Goal: Task Accomplishment & Management: Manage account settings

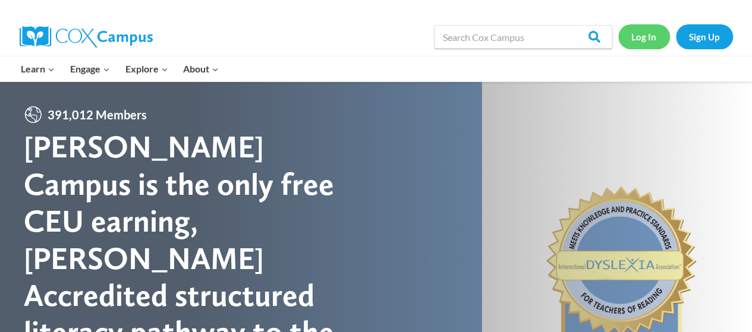
click at [646, 41] on link "Log In" at bounding box center [645, 36] width 52 height 24
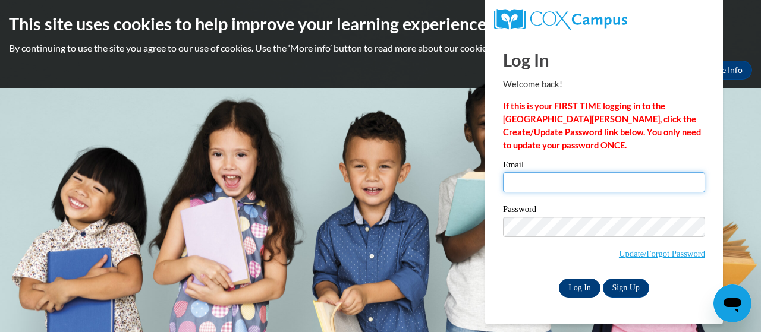
type input "vnation@shelteringarmsforkids.com"
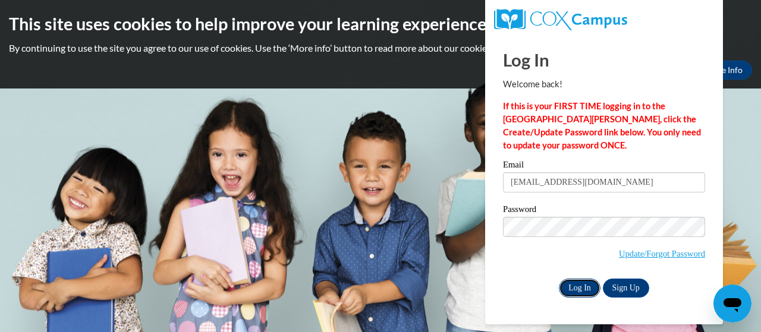
click at [578, 285] on input "Log In" at bounding box center [580, 288] width 42 height 19
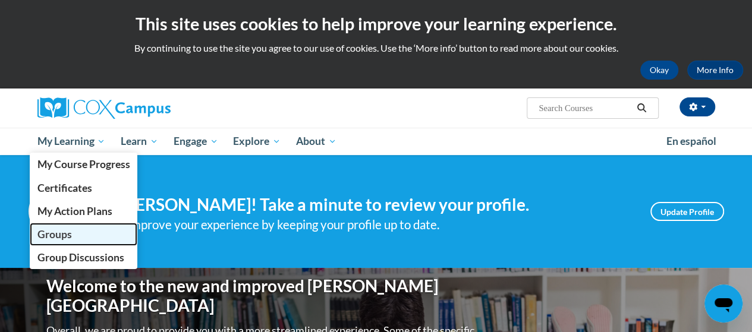
click at [64, 231] on span "Groups" at bounding box center [54, 234] width 34 height 12
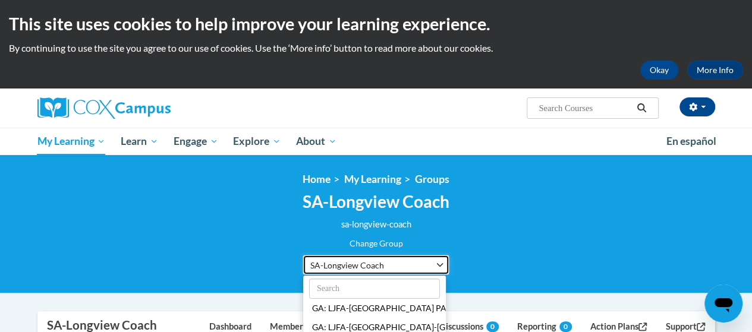
click at [437, 263] on button "SA-Longview Coach" at bounding box center [376, 265] width 147 height 20
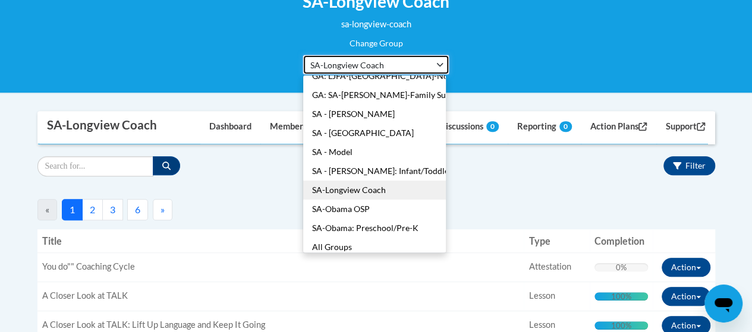
scroll to position [77, 0]
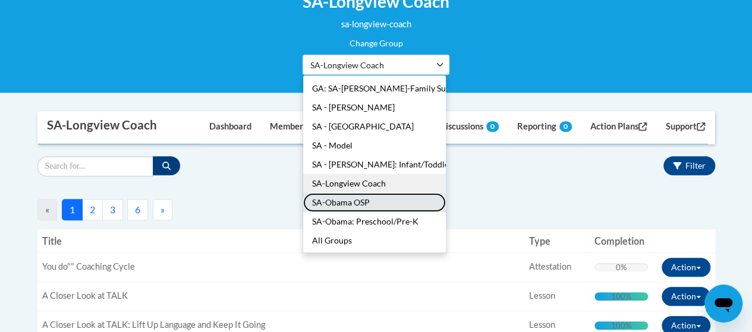
click at [372, 202] on button "SA-Obama OSP" at bounding box center [374, 202] width 143 height 19
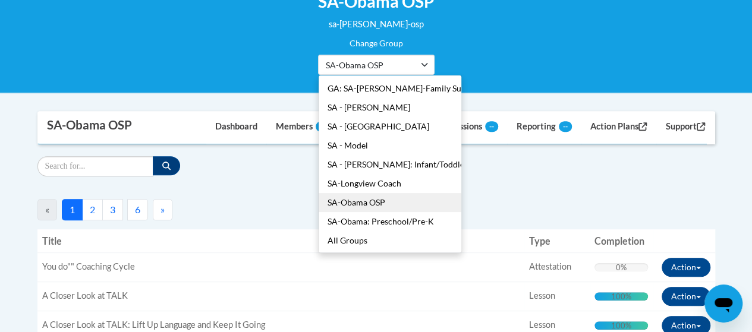
click at [372, 202] on ul "GA: LJFA-Atlanta PAACT GA: LJFA-Atlanta-Atlanta Childrenʹs Day Shelter GA: LJFA…" at bounding box center [390, 164] width 144 height 178
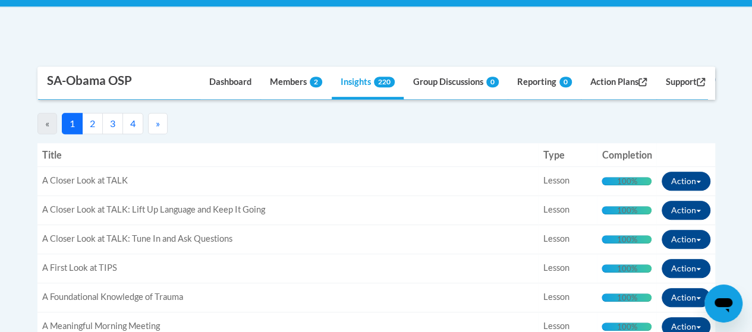
scroll to position [289, 0]
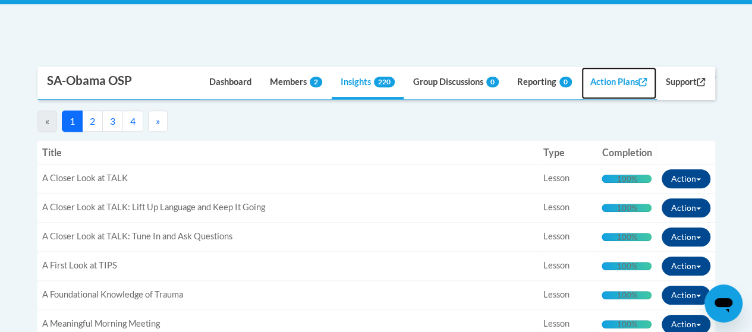
click at [603, 79] on link "Action Plans" at bounding box center [619, 83] width 75 height 32
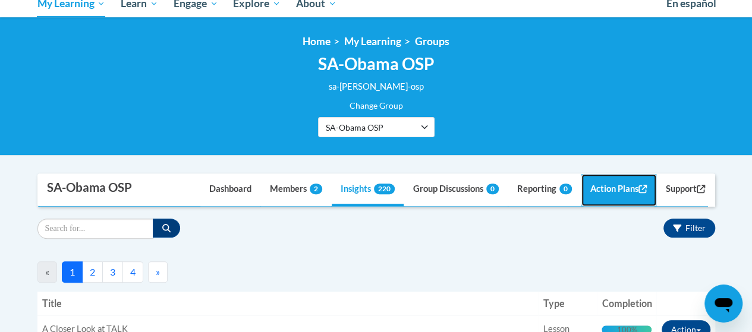
scroll to position [91, 0]
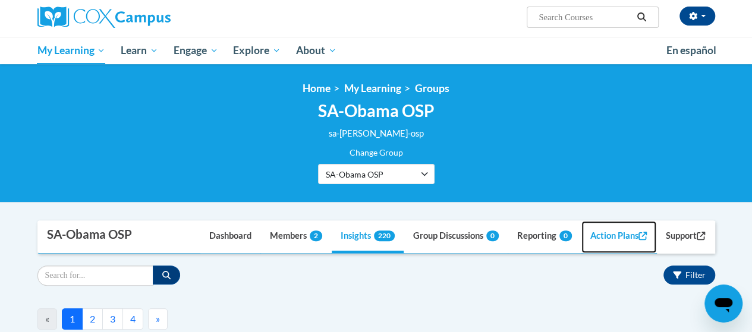
click at [597, 235] on link "Action Plans" at bounding box center [619, 237] width 75 height 32
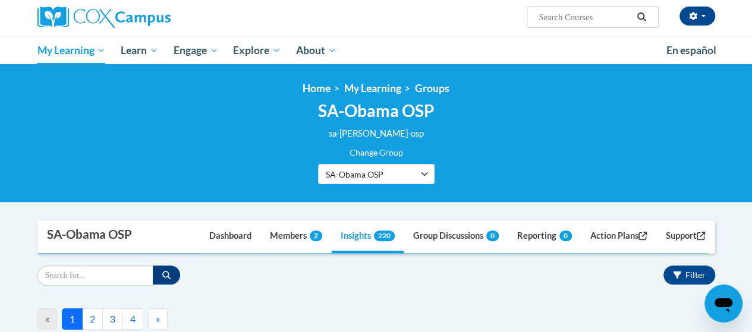
click at [243, 307] on div "« 1 2 3 4 » Manage Action Plans" at bounding box center [376, 317] width 678 height 26
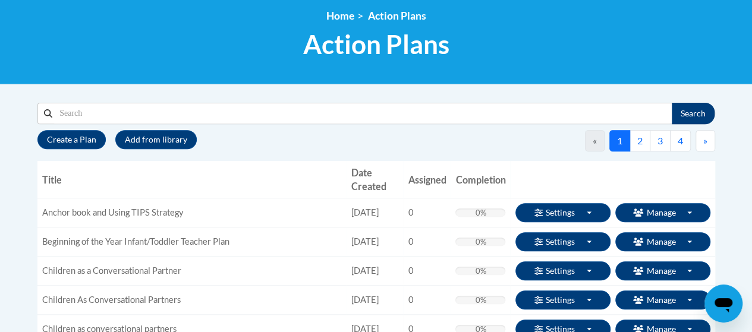
scroll to position [167, 0]
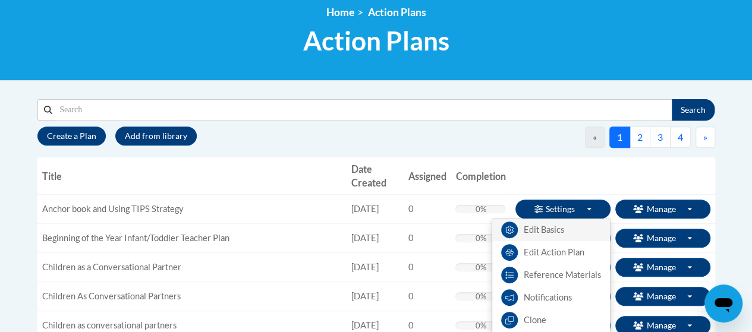
click at [556, 225] on link "Edit Basics" at bounding box center [551, 230] width 118 height 23
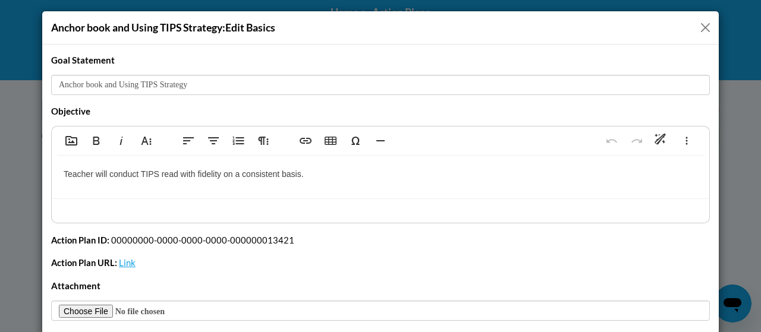
click at [698, 28] on button "Close" at bounding box center [705, 27] width 15 height 15
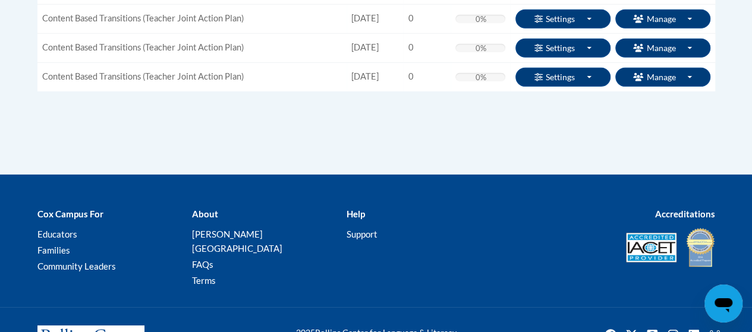
scroll to position [1785, 0]
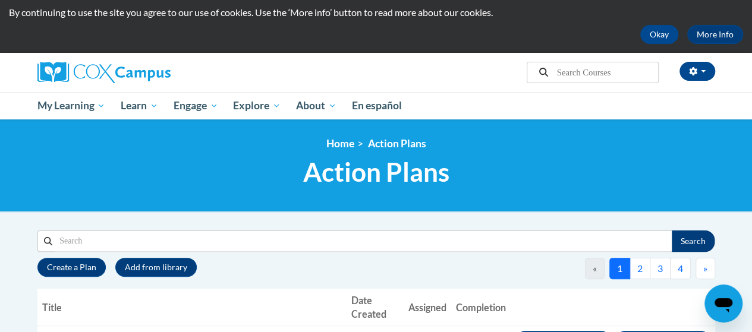
scroll to position [0, 0]
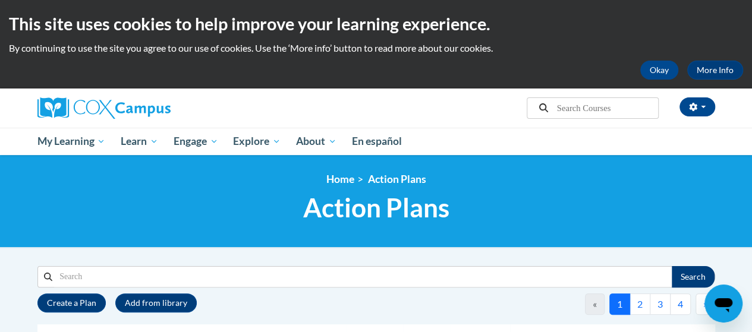
click at [642, 302] on button "2" at bounding box center [640, 304] width 21 height 21
click at [659, 301] on button "3" at bounding box center [660, 304] width 21 height 21
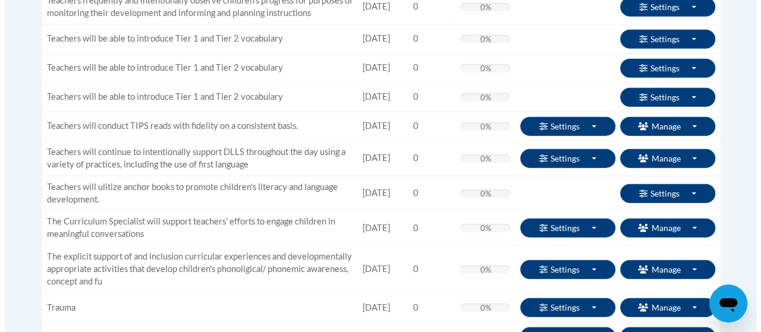
scroll to position [1558, 0]
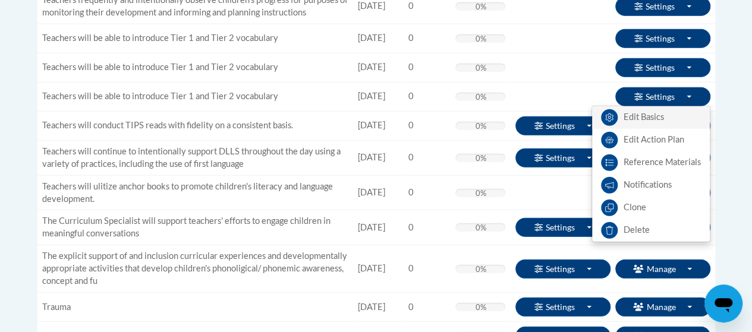
click at [655, 129] on link "Edit Basics" at bounding box center [651, 117] width 118 height 23
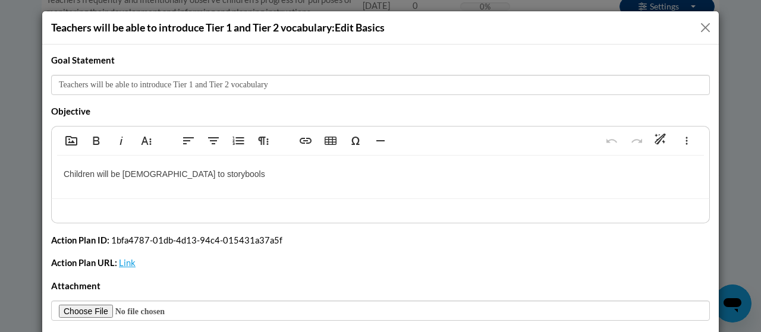
click at [702, 24] on button "Close" at bounding box center [705, 27] width 15 height 15
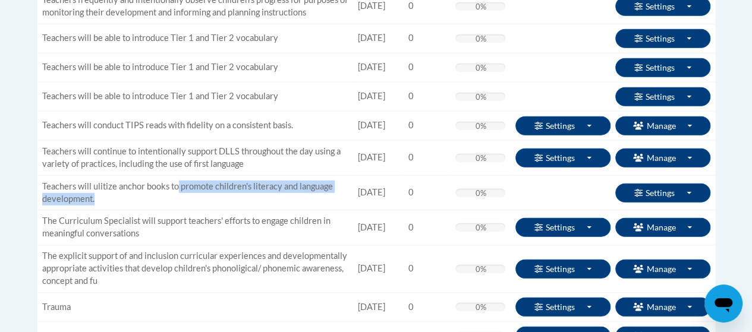
drag, startPoint x: 178, startPoint y: 204, endPoint x: 253, endPoint y: 224, distance: 78.2
click at [253, 211] on td "Teachers will ulitize anchor books to promote children's literacy and language …" at bounding box center [195, 192] width 316 height 35
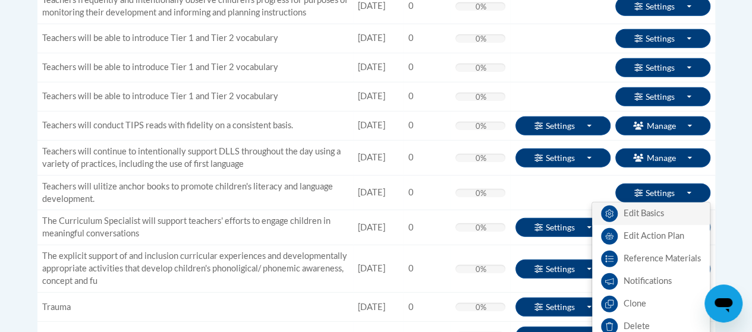
click at [652, 225] on link "Edit Basics" at bounding box center [651, 214] width 118 height 23
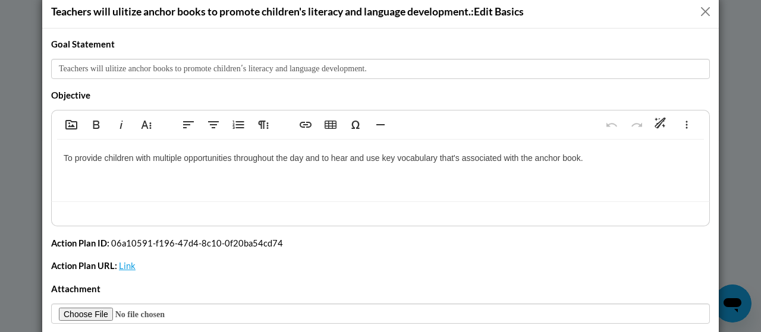
scroll to position [0, 0]
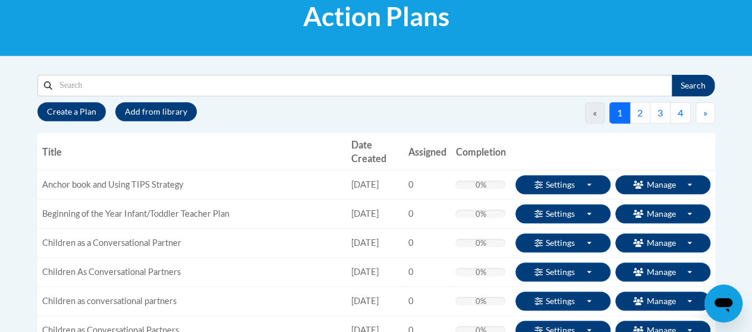
scroll to position [144, 0]
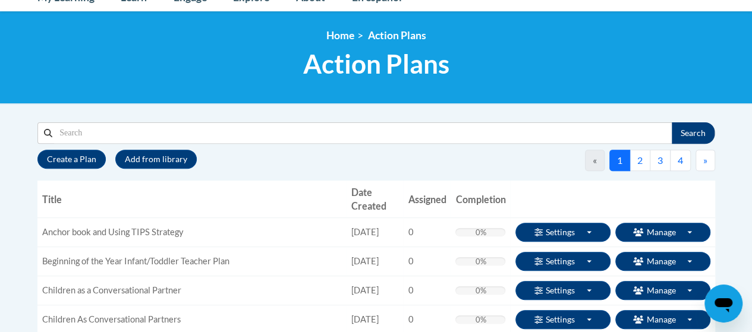
click at [642, 158] on button "2" at bounding box center [640, 160] width 21 height 21
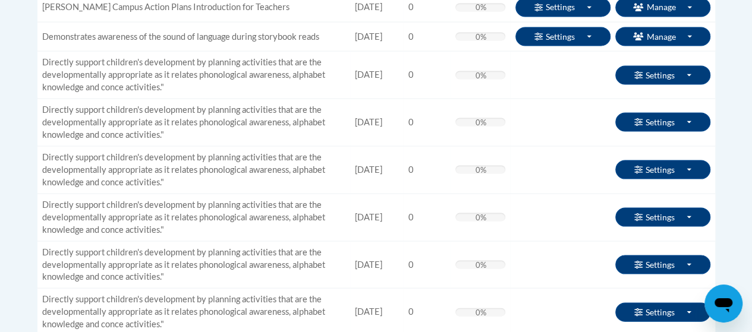
scroll to position [1119, 0]
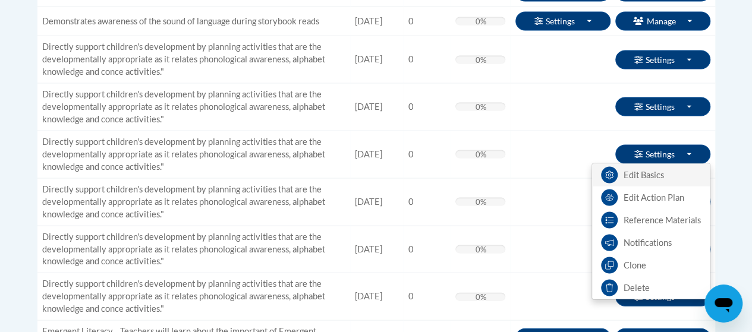
click at [650, 170] on link "Edit Basics" at bounding box center [651, 175] width 118 height 23
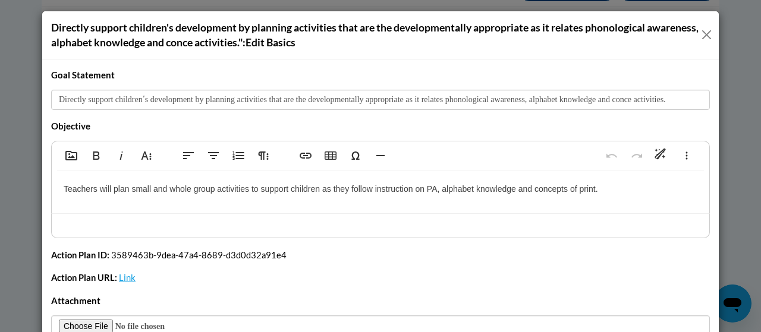
click at [606, 192] on p "Teachers will plan small and whole group activities to support children as they…" at bounding box center [381, 189] width 634 height 13
click at [704, 32] on button "Close" at bounding box center [707, 34] width 12 height 15
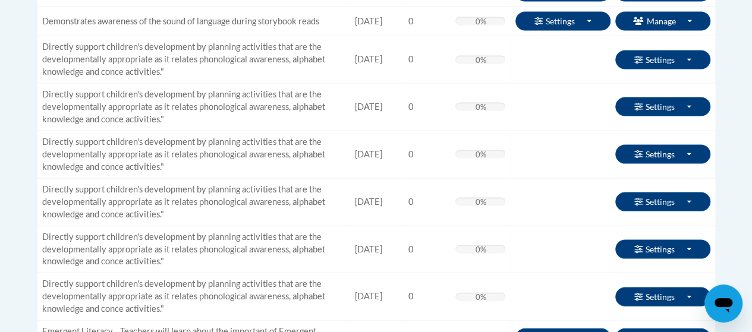
click at [523, 83] on td "Settings Toggle Dropdown Edit Basics Edit Action Plan Reference Materials Notif…" at bounding box center [612, 107] width 205 height 48
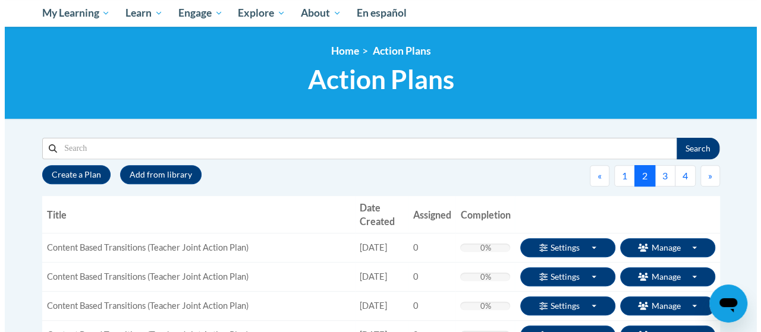
scroll to position [127, 0]
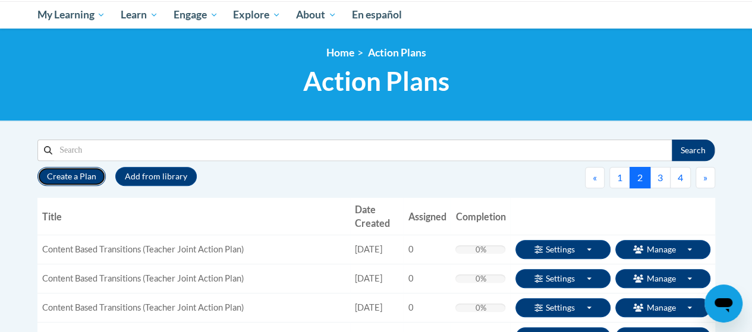
click at [62, 174] on button "Create a Plan" at bounding box center [71, 176] width 68 height 19
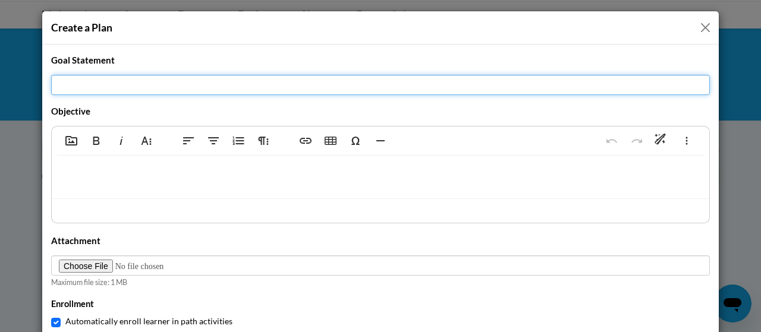
click at [72, 90] on input "Title" at bounding box center [380, 85] width 659 height 20
type input "Use Anchor Books for repeated reads to provide children with multiple opportuni…"
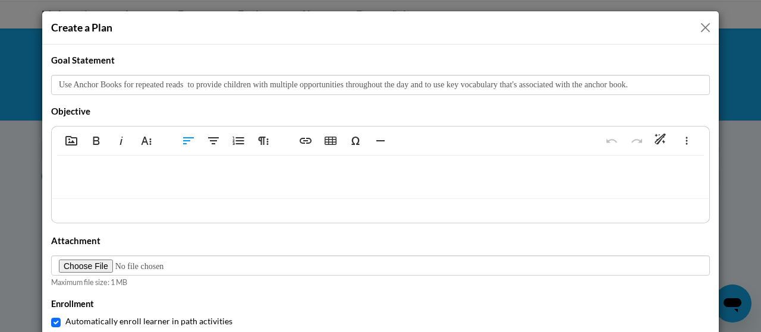
click at [63, 159] on div at bounding box center [381, 177] width 658 height 43
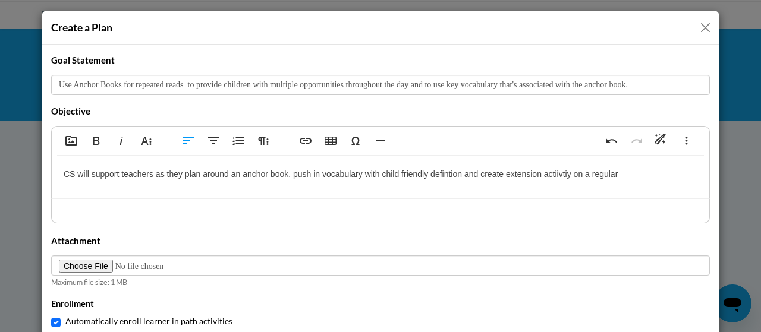
click at [444, 171] on p "CS will support teachers as they plan around an anchor book, push in vocabulary…" at bounding box center [381, 174] width 634 height 13
click at [621, 174] on p "CS will support teachers as they plan around an anchor book, push in vocabulary…" at bounding box center [381, 174] width 634 height 13
click at [84, 177] on p "CS will support teachers as they plan around an anchor book, push in vocabulary…" at bounding box center [381, 174] width 634 height 13
click at [64, 175] on p "support teachers as they plan around an anchor book, push in vocabulary with ch…" at bounding box center [381, 174] width 634 height 13
click at [622, 174] on p "Support teachers as they plan around an anchor book, push in vocabulary with ch…" at bounding box center [381, 174] width 634 height 13
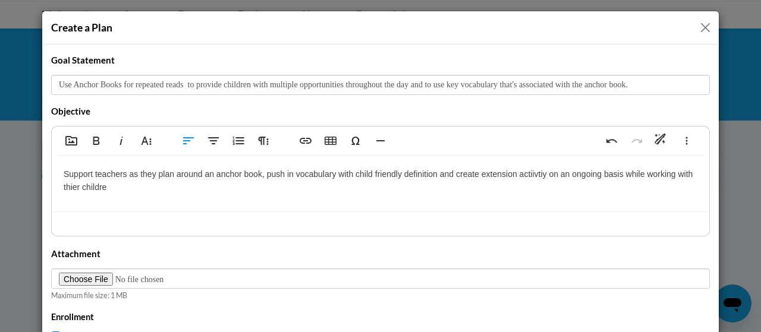
click at [450, 172] on p "Support teachers as they plan around an anchor book, push in vocabulary with ch…" at bounding box center [381, 181] width 634 height 27
click at [606, 172] on p "Support teachers as they plan around an anchor book, push in vocabulary with ch…" at bounding box center [381, 181] width 634 height 27
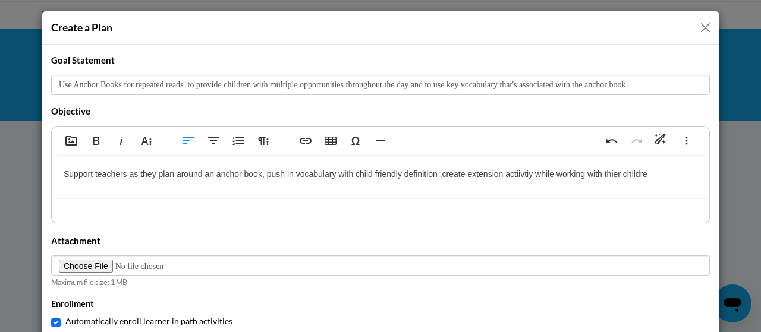
click at [644, 172] on p "Support teachers as they plan around an anchor book, push in vocabulary with ch…" at bounding box center [381, 174] width 634 height 13
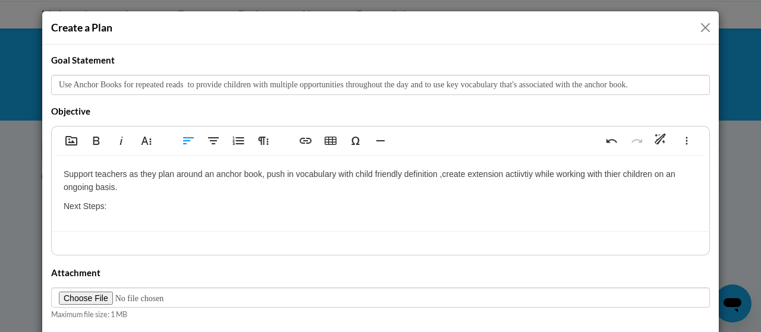
click at [399, 11] on div "Create a Plan" at bounding box center [380, 27] width 677 height 33
click at [112, 205] on p "Next Steps:" at bounding box center [381, 206] width 634 height 13
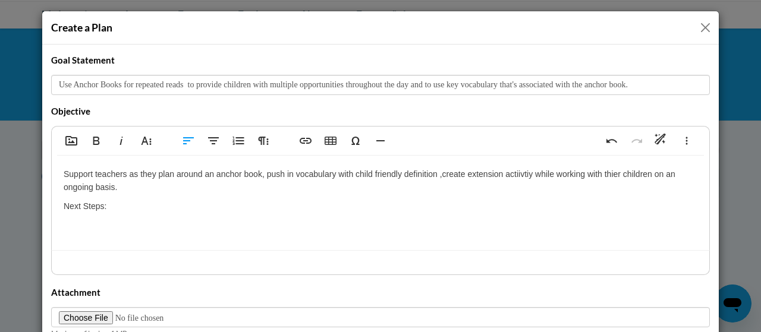
click at [112, 205] on p "Next Steps:" at bounding box center [381, 206] width 634 height 13
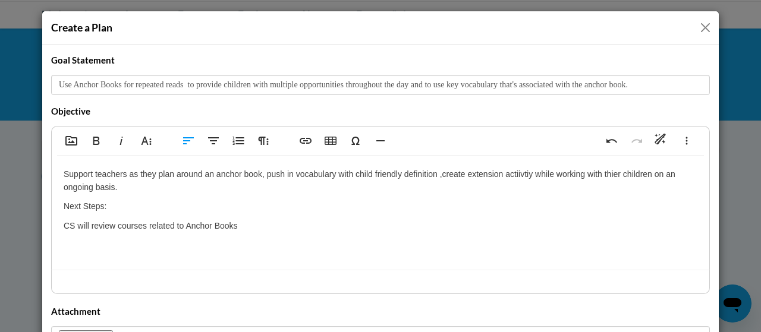
click at [422, 156] on div "Support teachers as they plan around an anchor book, push in vocabulary with ch…" at bounding box center [381, 213] width 658 height 114
click at [663, 57] on div "Title Use Anchor Books for repeated reads to provide children with multiple opp…" at bounding box center [380, 75] width 659 height 42
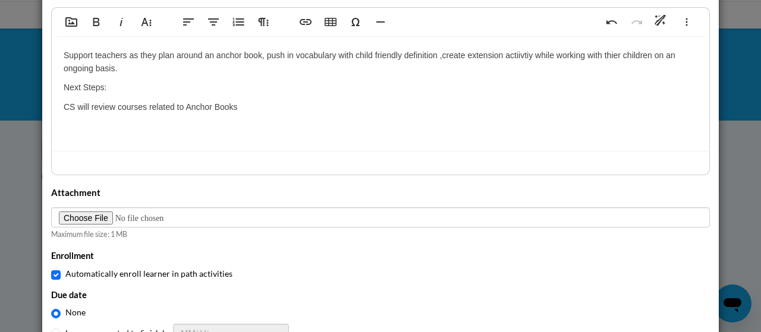
scroll to position [143, 0]
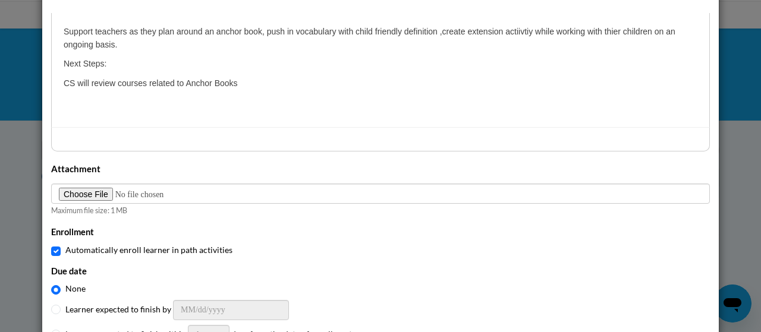
click at [239, 81] on p "CS will review courses related to Anchor Books" at bounding box center [381, 83] width 634 height 13
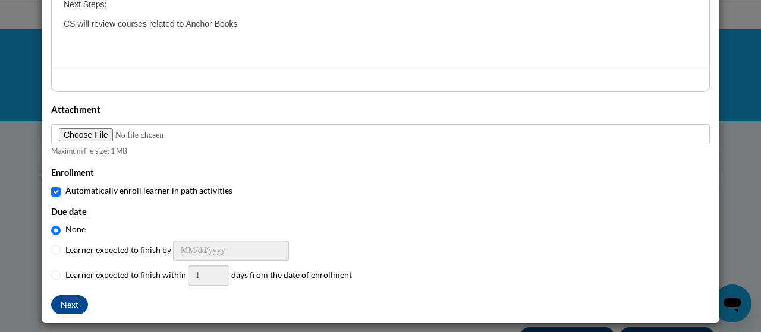
scroll to position [203, 0]
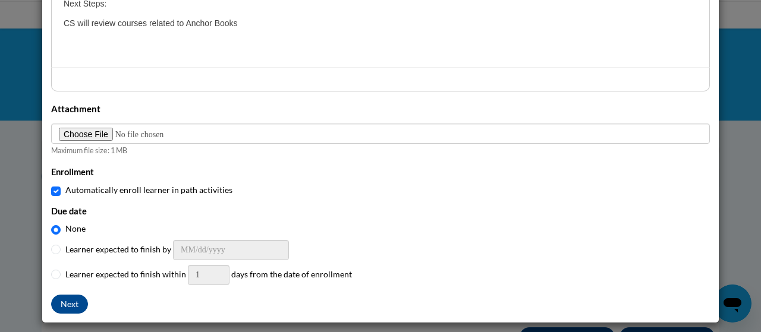
click at [243, 22] on p "CS will review courses related to Anchor Books" at bounding box center [381, 23] width 634 height 13
click at [184, 88] on div "Characters : 257/1000" at bounding box center [380, 80] width 659 height 24
click at [293, 25] on p "CS will review courses related to Anchor Books Part 1, Part 2" at bounding box center [381, 23] width 634 height 13
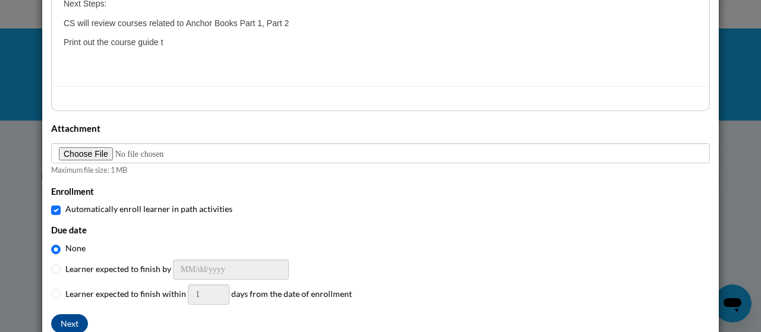
click at [170, 43] on p "Print out the course guide t" at bounding box center [381, 42] width 634 height 13
click at [170, 43] on p "Print out the course guide to" at bounding box center [381, 42] width 634 height 13
click at [242, 40] on p "Print out the course guide to use as a resource" at bounding box center [381, 42] width 634 height 13
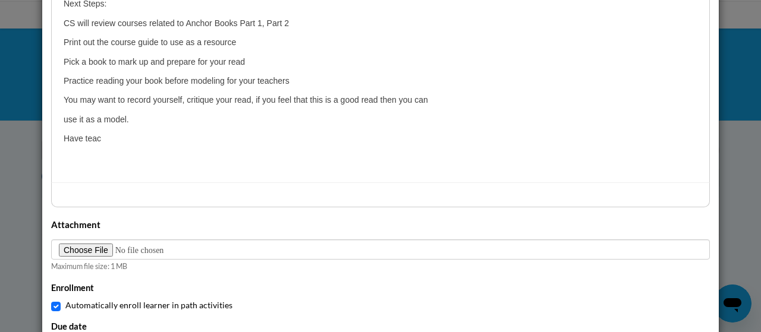
scroll to position [169, 0]
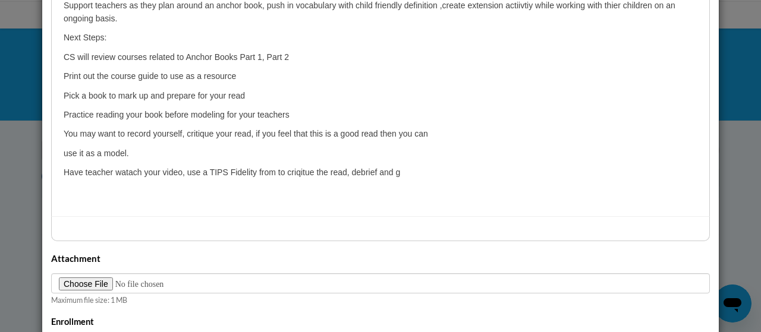
drag, startPoint x: 246, startPoint y: 1, endPoint x: 423, endPoint y: 53, distance: 184.8
click at [423, 53] on p "CS will review courses related to Anchor Books Part 1, Part 2" at bounding box center [381, 57] width 634 height 13
click at [396, 169] on p "Have teacher watach your video, use a TIPS Fidelity from to criqitue the read, …" at bounding box center [381, 172] width 634 height 13
click at [127, 172] on p "Have teacher watach your video, use a TIPS Fidelity from to criqitue the read, …" at bounding box center [381, 172] width 634 height 13
click at [514, 174] on p "Have teacher watch your video, use a TIPS Fidelity from to criqitue the read, d…" at bounding box center [381, 172] width 634 height 13
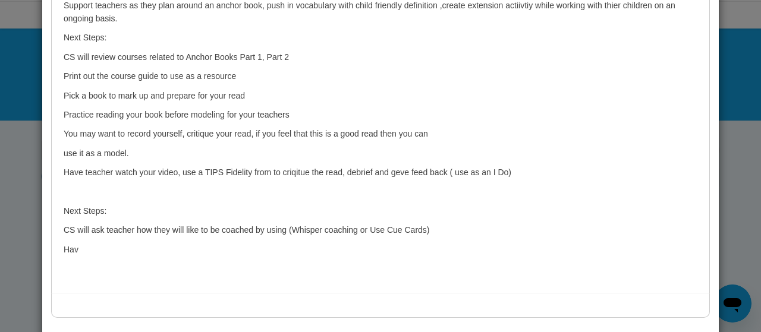
click at [107, 209] on p "Next Steps:" at bounding box center [381, 211] width 634 height 13
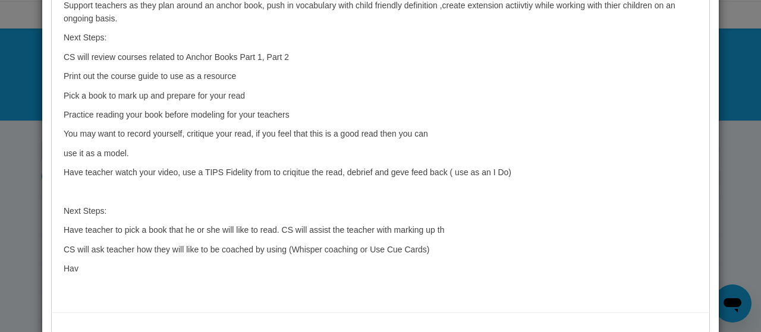
click at [222, 209] on p "Next Steps:" at bounding box center [381, 211] width 634 height 13
drag, startPoint x: 222, startPoint y: 209, endPoint x: 213, endPoint y: 200, distance: 12.6
click at [213, 200] on div "Support teachers as they plan around an anchor book, push in vocabulary with ch…" at bounding box center [381, 150] width 658 height 326
click at [439, 227] on p "Have teacher to pick a book that he or she will like to read. CS will assist th…" at bounding box center [381, 230] width 634 height 13
click at [474, 224] on p "Have teacher to pick a book that he or she will like to read. CS will assist th…" at bounding box center [381, 230] width 634 height 13
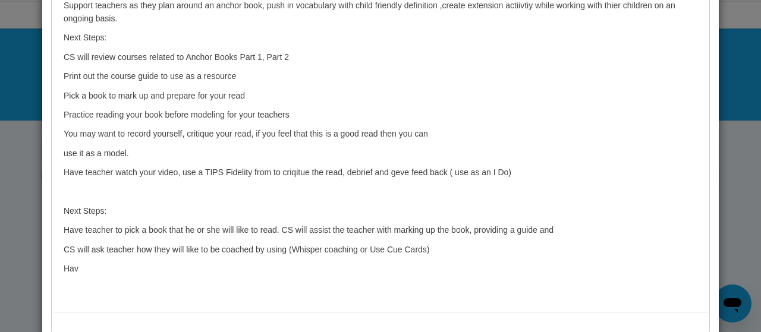
click at [468, 230] on p "Have teacher to pick a book that he or she will like to read. CS will assist th…" at bounding box center [381, 230] width 634 height 13
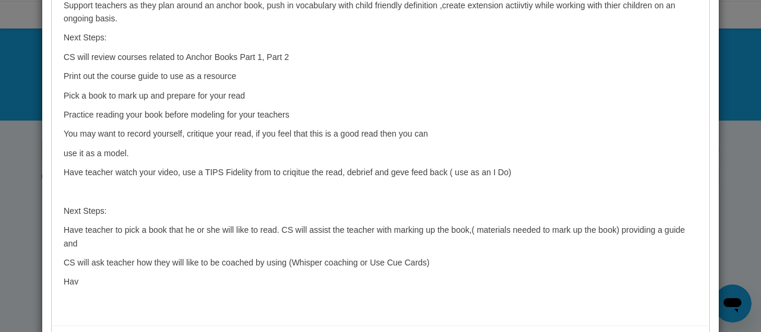
click at [276, 227] on p "Have teacher to pick a book that he or she will like to read. CS will assist th…" at bounding box center [381, 237] width 634 height 27
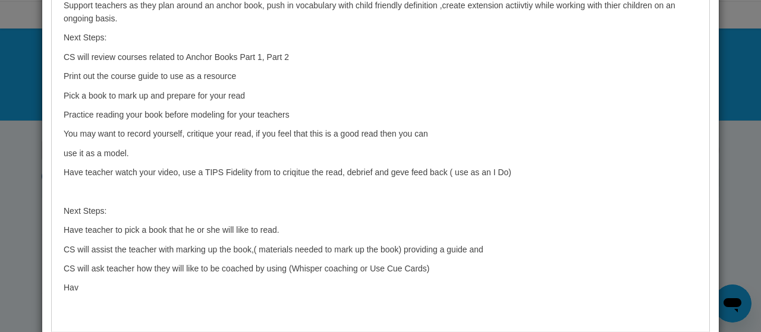
click at [393, 249] on p "CS will assist the teacher with marking up the book,( materials needed to mark …" at bounding box center [381, 249] width 634 height 13
click at [326, 244] on p "CS will assist the teacher with marking up the book,( materials needed ) provid…" at bounding box center [381, 249] width 634 height 13
click at [349, 268] on p "CS will ask teacher how they will like to be coached by using (Whisper coaching…" at bounding box center [381, 268] width 634 height 13
click at [412, 246] on p "CS will assist the teacher with marking up the book,( materials needed ) provid…" at bounding box center [381, 249] width 634 height 13
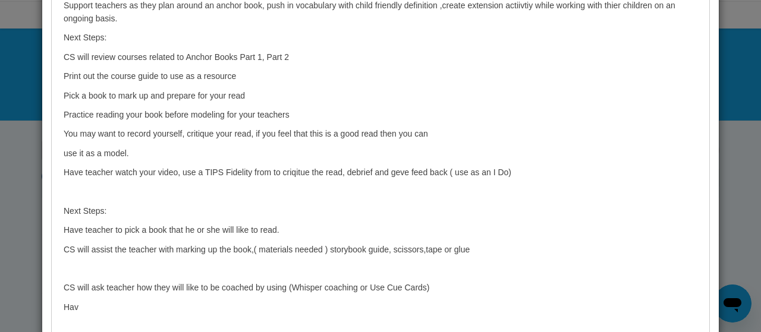
click at [471, 244] on p "CS will assist the teacher with marking up the book,( materials needed ) storyb…" at bounding box center [381, 249] width 634 height 13
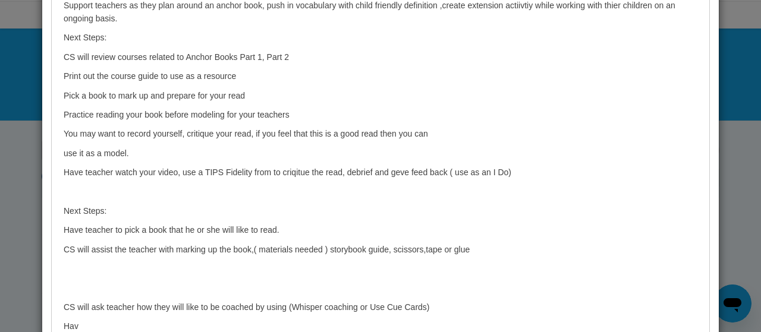
click at [64, 292] on p at bounding box center [381, 287] width 634 height 13
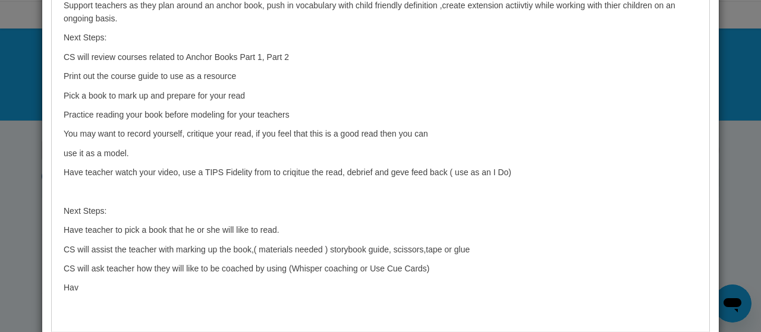
click at [166, 269] on p "CS will ask teacher how they will like to be coached by using (Whisper coaching…" at bounding box center [381, 268] width 634 height 13
click at [197, 267] on p "CS will ask teacher how he or she will like to be coached by using (Whisper coa…" at bounding box center [381, 268] width 634 height 13
click at [76, 287] on p "Hav" at bounding box center [381, 287] width 634 height 13
click at [112, 284] on p "Teacher and CS will work to" at bounding box center [381, 287] width 634 height 13
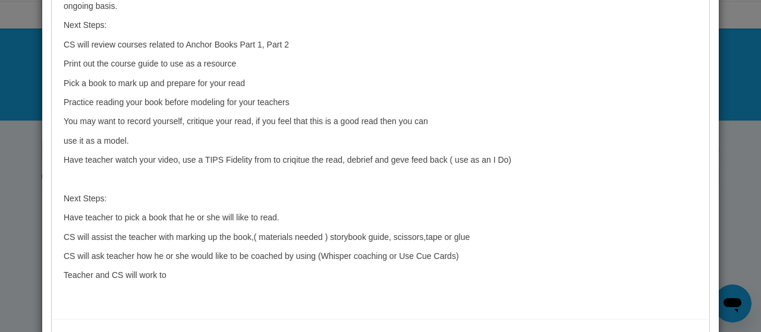
drag, startPoint x: 112, startPoint y: 284, endPoint x: 131, endPoint y: 328, distance: 48.0
click at [131, 328] on div "Add Media Bold Italic More Text Align Left Align Center Ordered List More Parag…" at bounding box center [380, 145] width 659 height 400
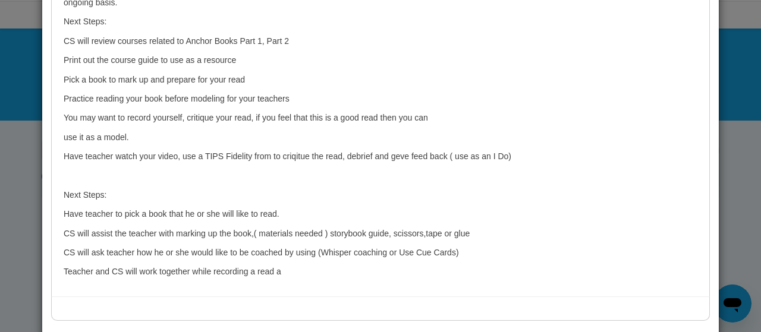
click at [281, 268] on p "Teacher and CS will work together while recording a read a" at bounding box center [381, 271] width 634 height 13
type textarea "<p>Support teachers as they plan around an anchor book, push in vocabulary with…"
click at [181, 303] on div "Characters : 1000/1000" at bounding box center [380, 309] width 659 height 24
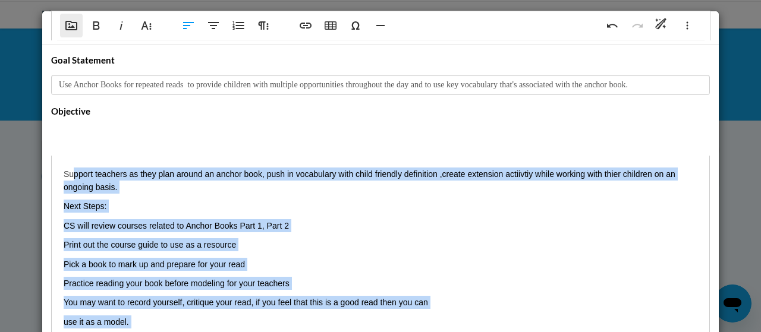
scroll to position [0, 0]
drag, startPoint x: 281, startPoint y: 273, endPoint x: 33, endPoint y: 81, distance: 312.9
click at [33, 81] on div "Create a Plan Title Use Anchor Books for repeated reads to provide children wit…" at bounding box center [380, 166] width 761 height 332
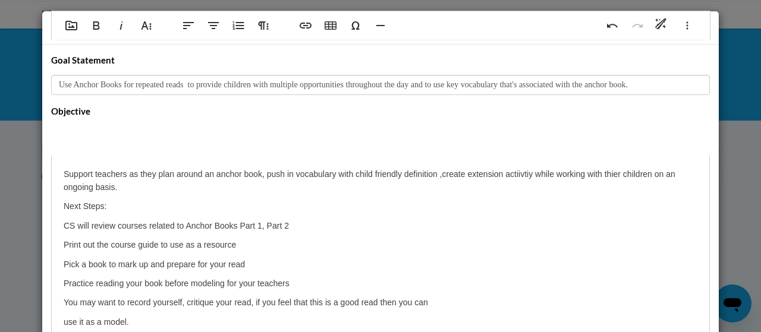
click at [149, 105] on div "Description Add Media Bold Italic More Text Align Left Align Center Ordered Lis…" at bounding box center [380, 306] width 659 height 403
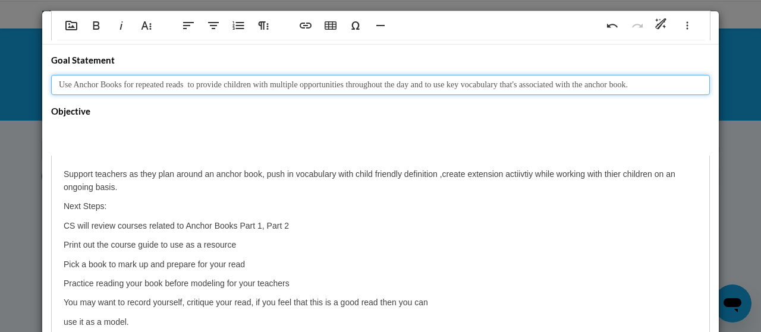
drag, startPoint x: 49, startPoint y: 81, endPoint x: 748, endPoint y: 187, distance: 706.9
click at [748, 187] on div "Create a Plan Title Use Anchor Books for repeated reads to provide children wit…" at bounding box center [380, 166] width 761 height 332
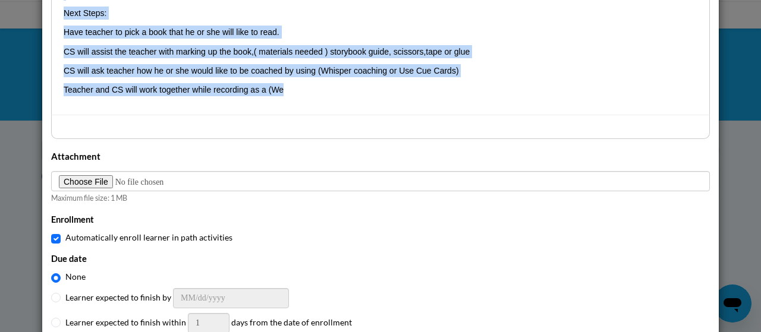
scroll to position [415, 0]
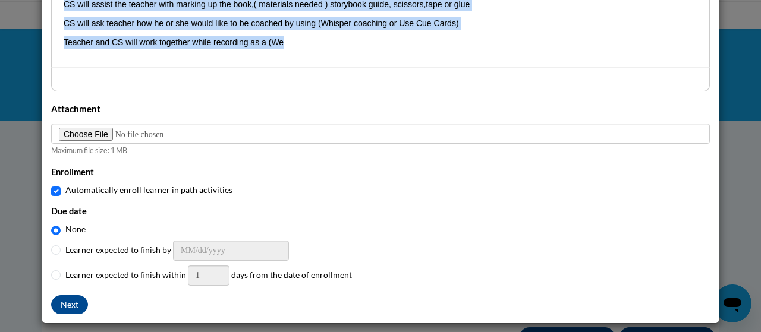
drag, startPoint x: 53, startPoint y: 171, endPoint x: 290, endPoint y: 44, distance: 268.8
click at [290, 44] on p "Teacher and CS will work together while recording as a (We" at bounding box center [381, 42] width 634 height 13
drag, startPoint x: 56, startPoint y: 88, endPoint x: 417, endPoint y: 165, distance: 369.2
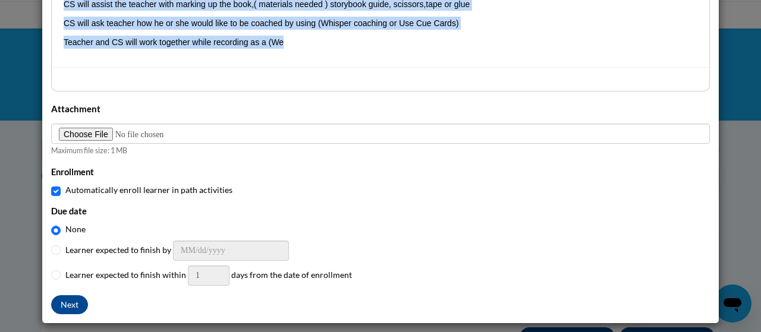
copy div "Support teachers as they plan around an anchor book, push in vocabulary with ch…"
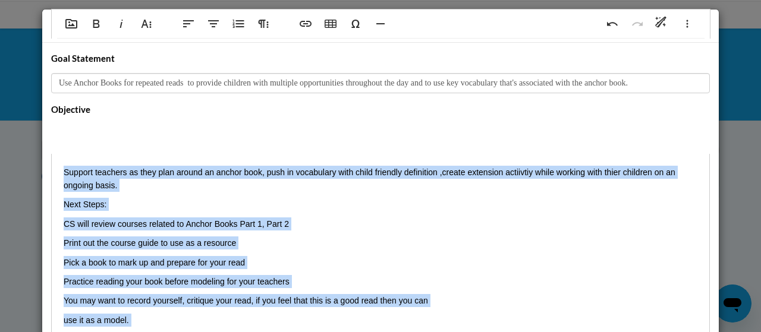
scroll to position [0, 0]
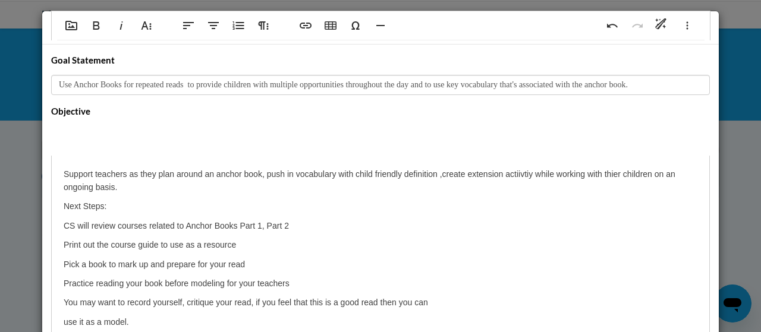
click at [158, 131] on div at bounding box center [380, 141] width 659 height 30
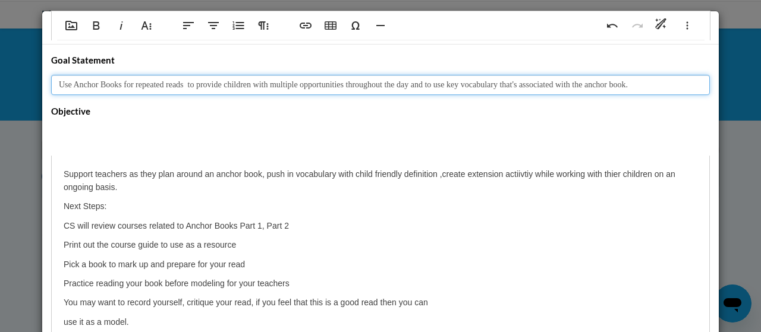
drag, startPoint x: 52, startPoint y: 83, endPoint x: 698, endPoint y: 80, distance: 646.0
click at [698, 80] on input "Use Anchor Books for repeated reads to provide children with multiple opportuni…" at bounding box center [380, 85] width 659 height 20
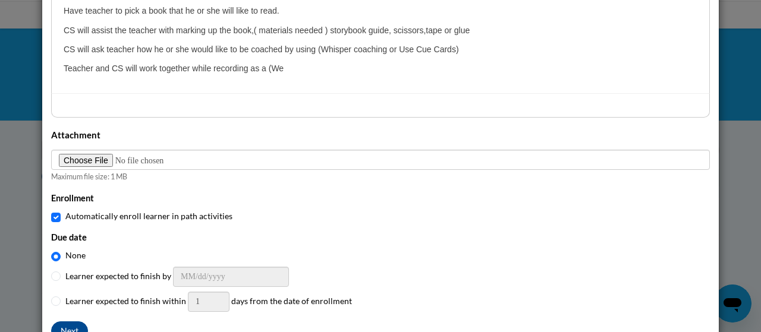
scroll to position [415, 0]
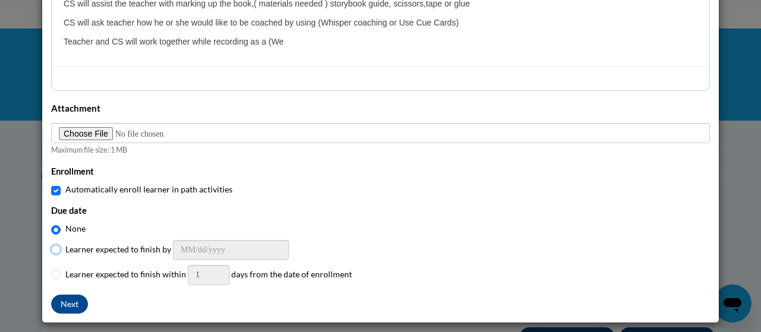
click at [51, 247] on input "Learner expected to finish by" at bounding box center [56, 250] width 10 height 10
radio input "true"
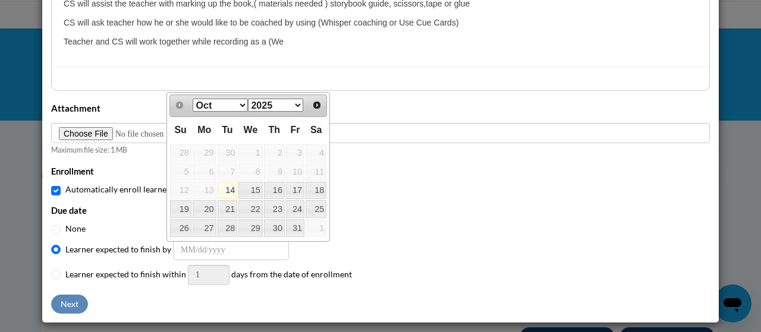
click at [243, 104] on select "Oct Nov Dec" at bounding box center [220, 105] width 55 height 13
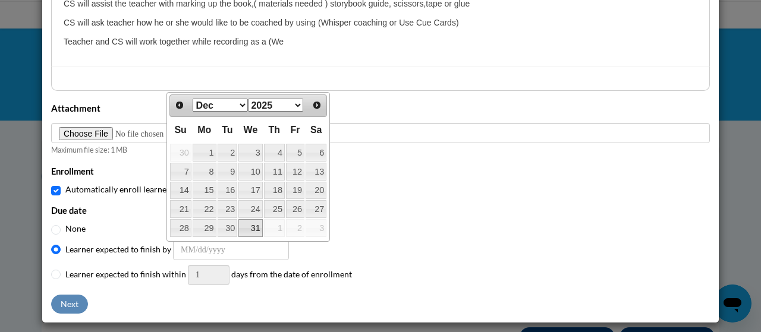
click at [255, 228] on link "31" at bounding box center [251, 228] width 24 height 18
type input "12/31/2025"
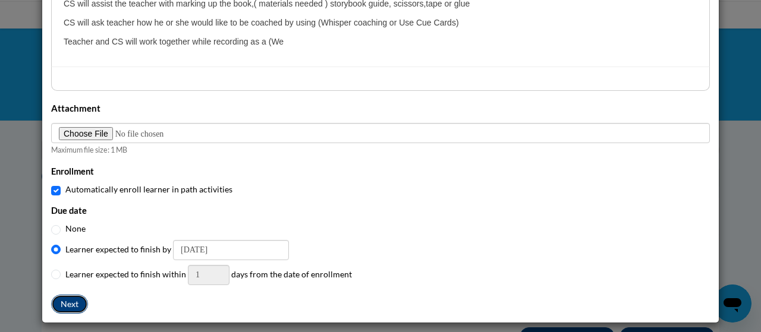
click at [64, 302] on button "Next" at bounding box center [69, 304] width 37 height 19
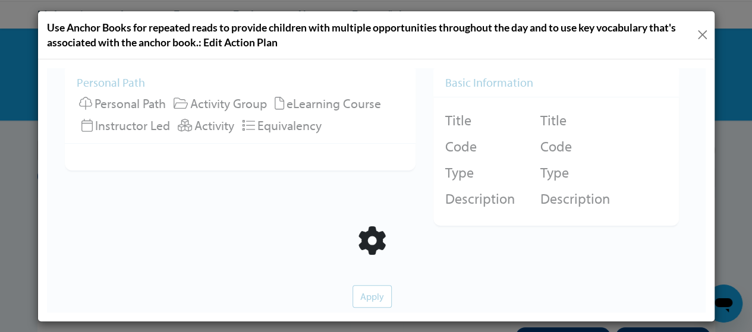
scroll to position [0, 0]
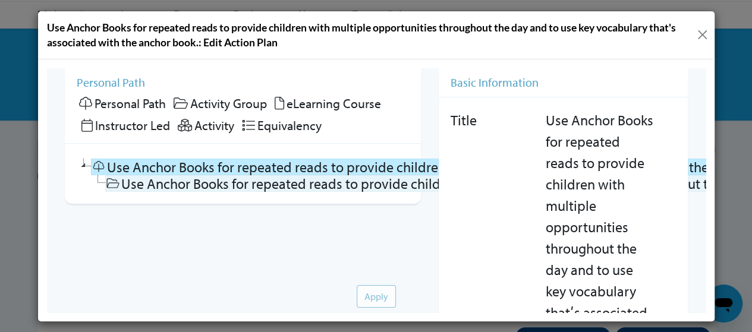
checkbox input "false"
checkbox input "true"
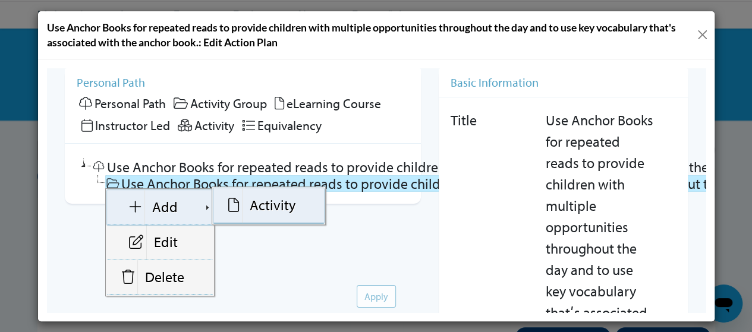
click at [230, 202] on icon at bounding box center [233, 204] width 11 height 14
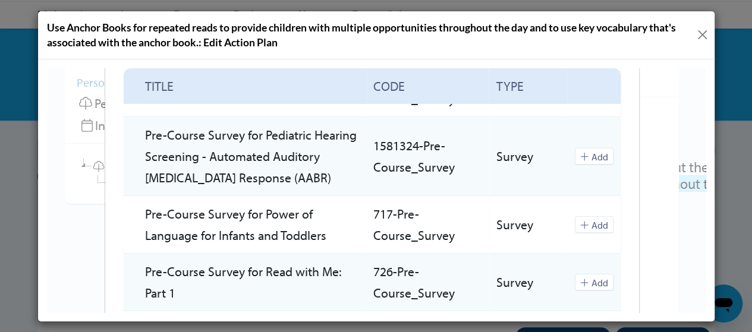
scroll to position [1860, 0]
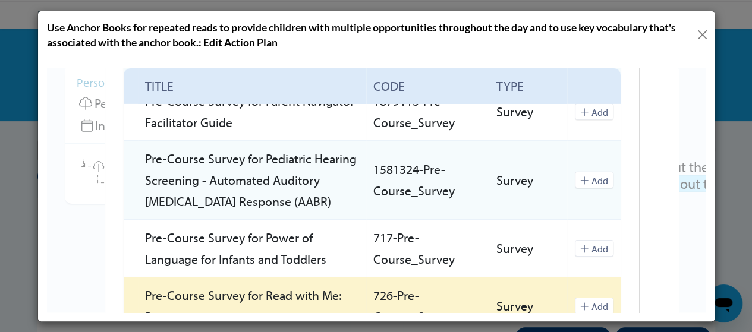
click at [583, 297] on button "Add" at bounding box center [594, 305] width 39 height 17
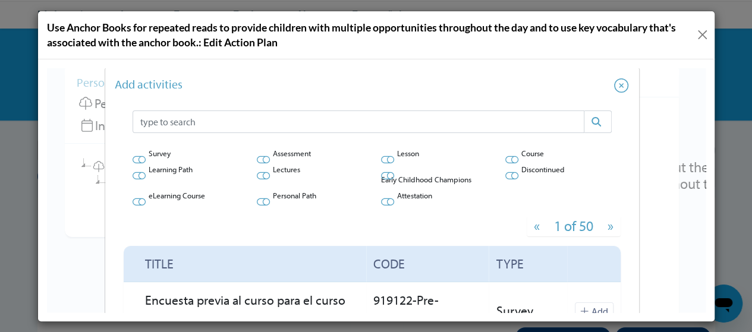
scroll to position [0, 0]
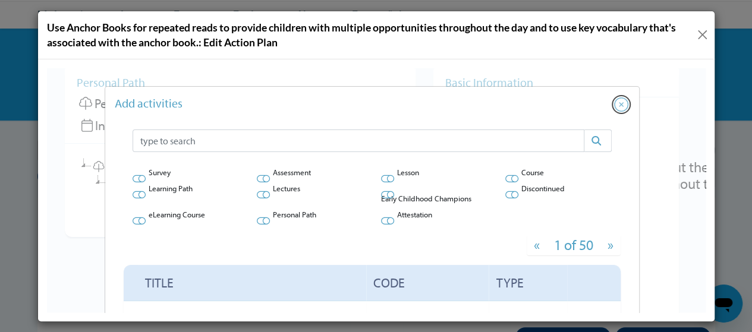
click at [616, 103] on icon "Close" at bounding box center [621, 104] width 14 height 14
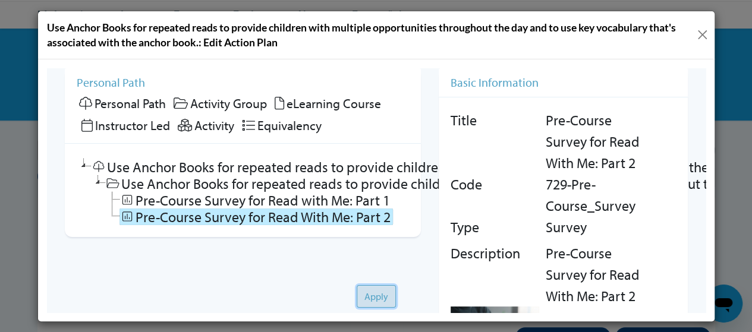
click at [371, 288] on button "Apply" at bounding box center [375, 296] width 39 height 23
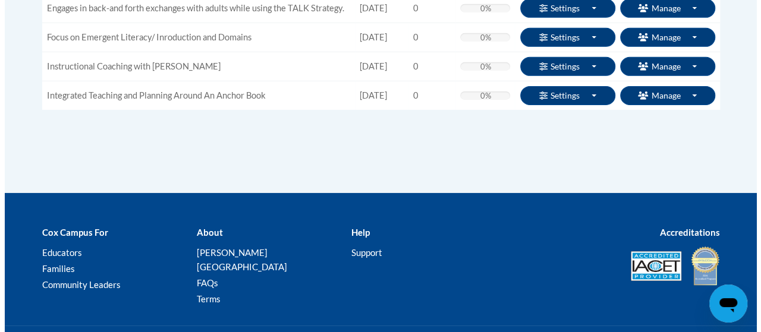
scroll to position [1943, 0]
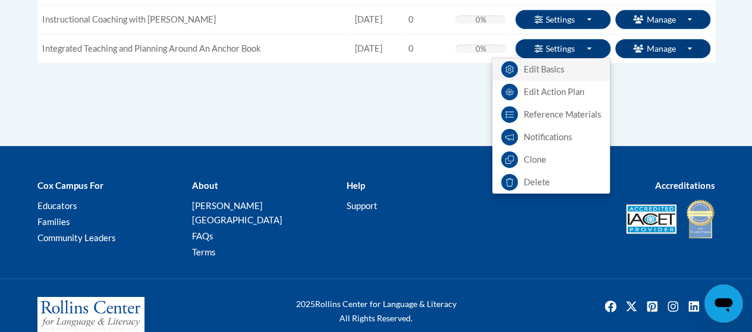
click at [548, 64] on link "Edit Basics" at bounding box center [551, 69] width 118 height 23
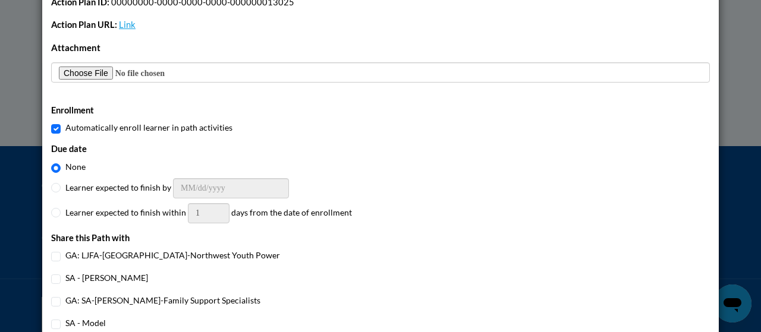
scroll to position [253, 0]
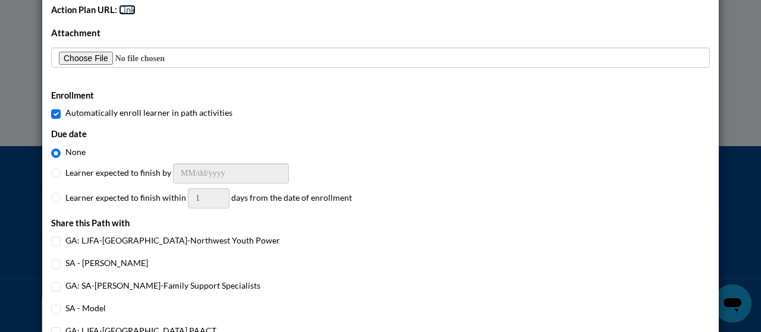
click at [125, 8] on link "Link" at bounding box center [127, 10] width 17 height 10
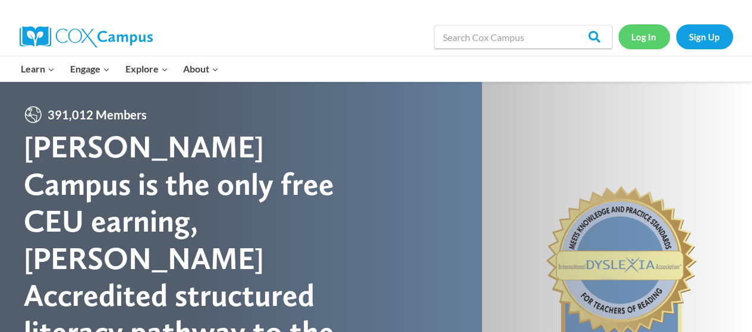
click at [646, 37] on link "Log In" at bounding box center [645, 36] width 52 height 24
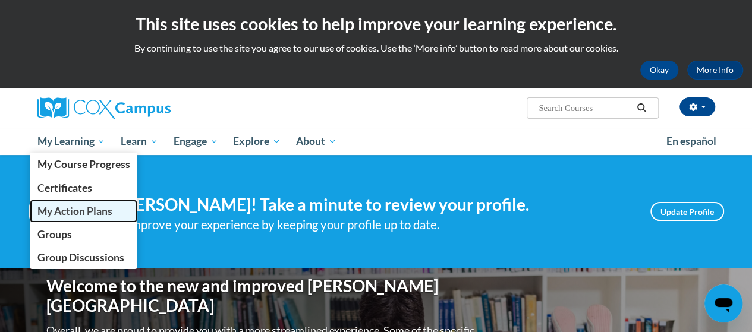
click at [85, 214] on span "My Action Plans" at bounding box center [74, 211] width 75 height 12
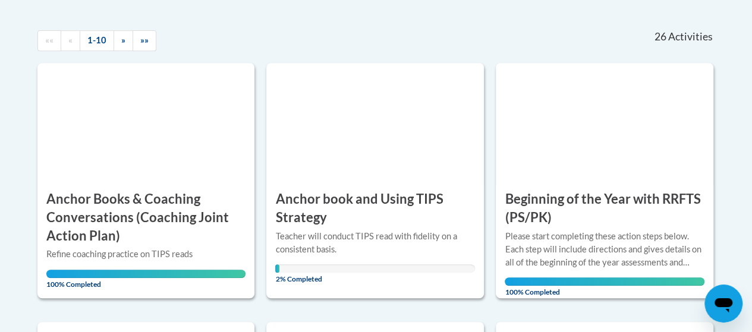
scroll to position [262, 0]
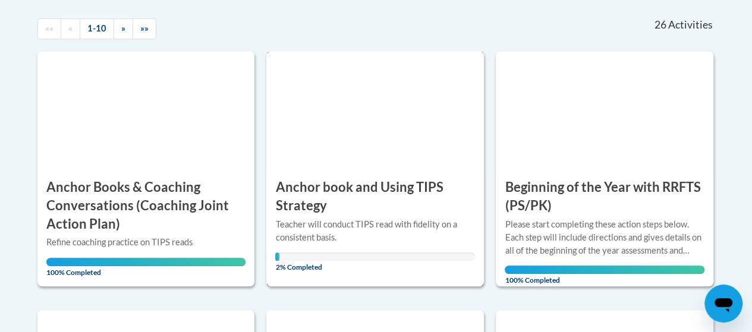
click at [369, 205] on h3 "Anchor book and Using TIPS Strategy" at bounding box center [375, 196] width 200 height 37
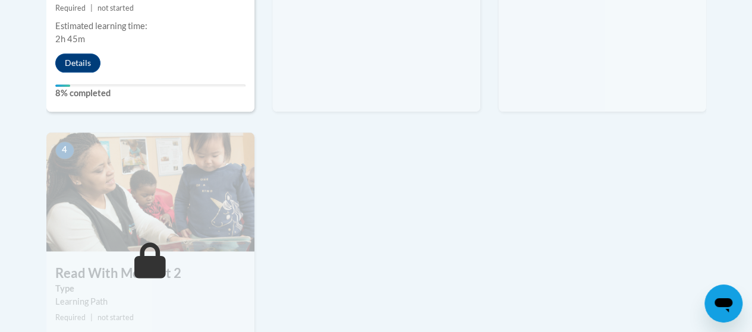
scroll to position [690, 0]
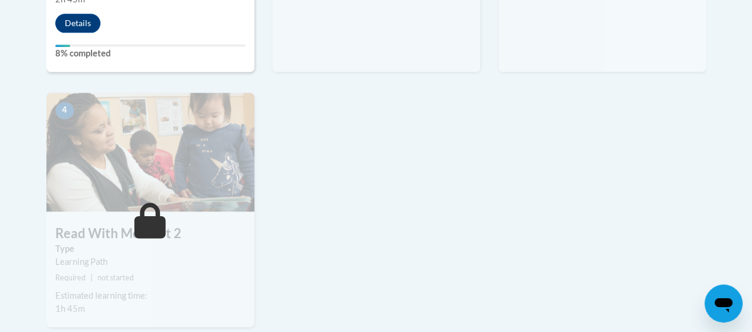
click at [152, 215] on icon at bounding box center [150, 221] width 32 height 36
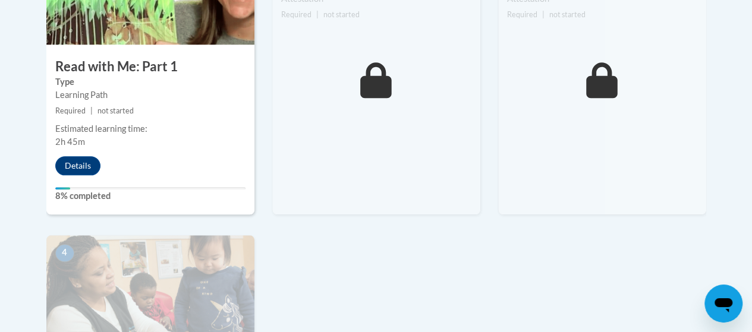
scroll to position [523, 0]
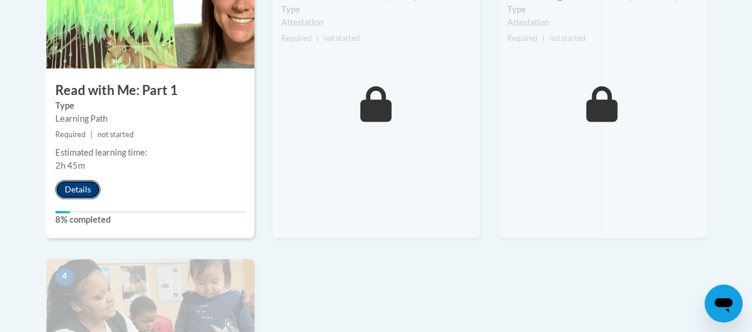
click at [81, 190] on button "Details" at bounding box center [77, 189] width 45 height 19
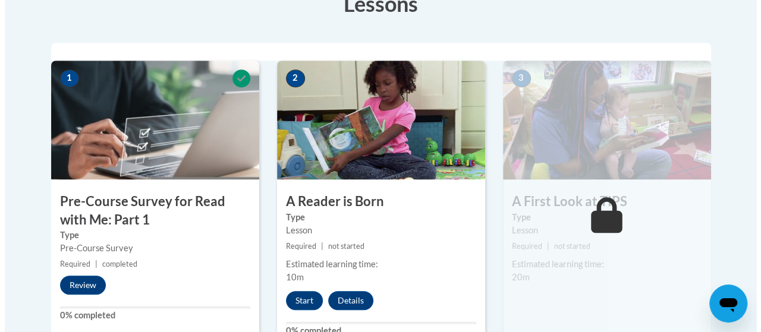
scroll to position [381, 0]
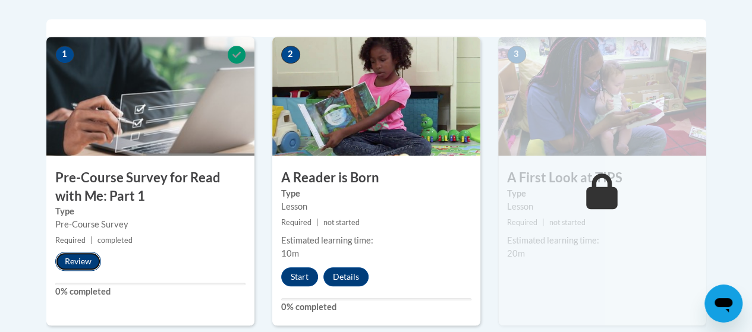
click at [80, 256] on button "Review" at bounding box center [78, 261] width 46 height 19
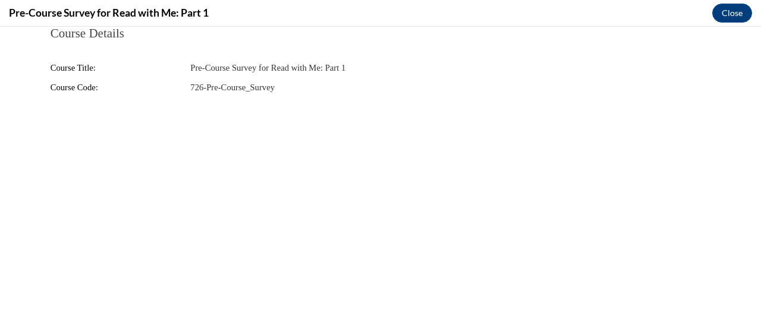
scroll to position [0, 0]
click at [728, 10] on button "Close" at bounding box center [733, 13] width 40 height 19
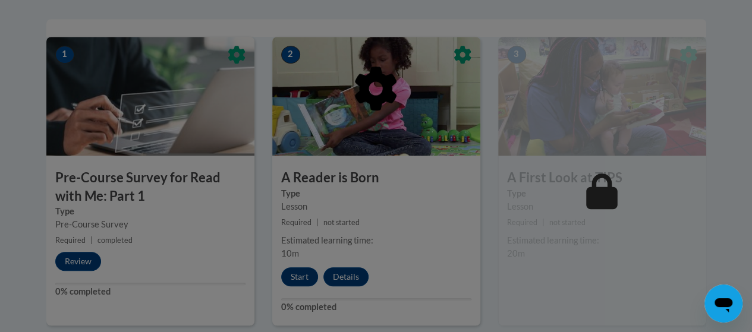
click at [299, 274] on div at bounding box center [376, 166] width 752 height 332
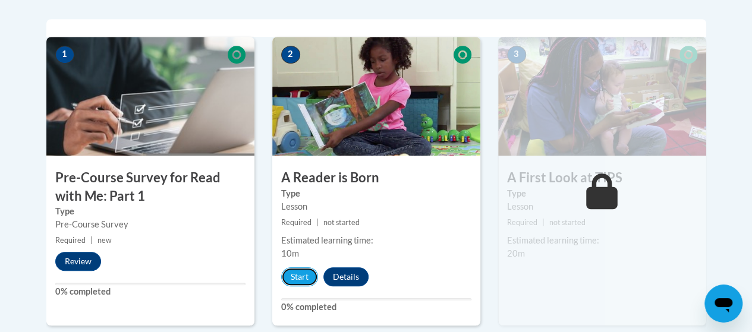
click at [299, 274] on button "Start" at bounding box center [299, 277] width 37 height 19
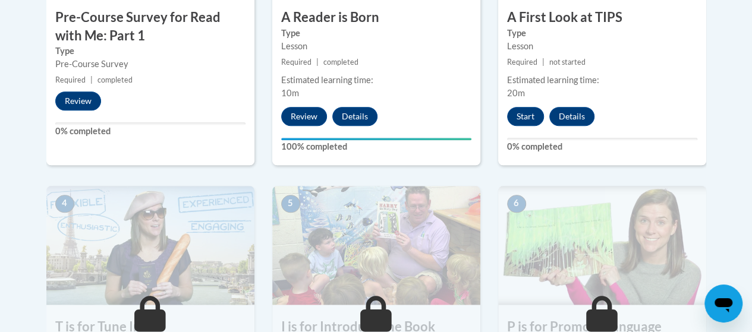
scroll to position [547, 0]
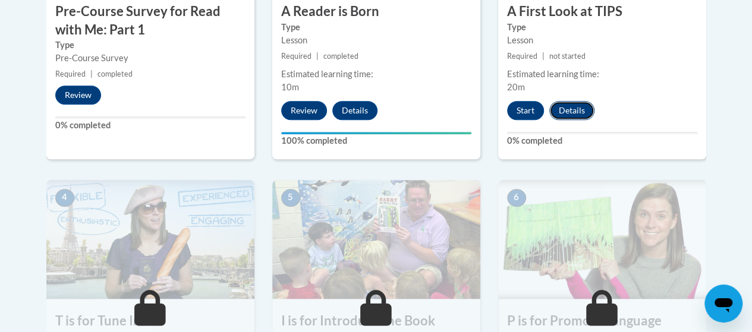
click at [558, 103] on button "Details" at bounding box center [572, 110] width 45 height 19
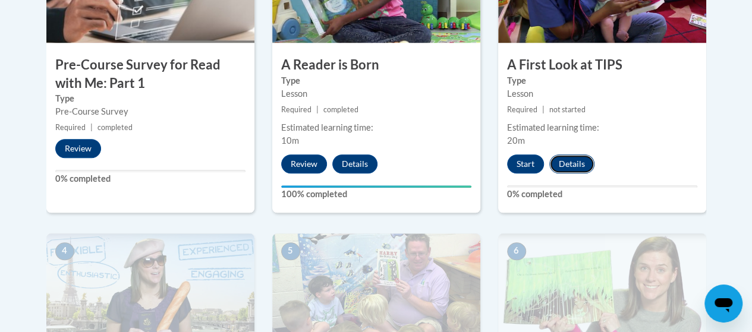
scroll to position [475, 0]
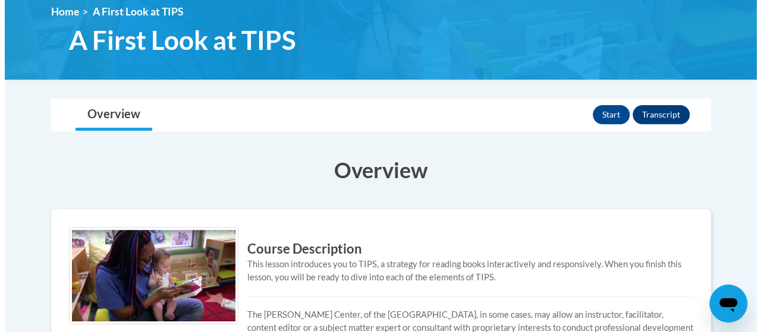
scroll to position [167, 0]
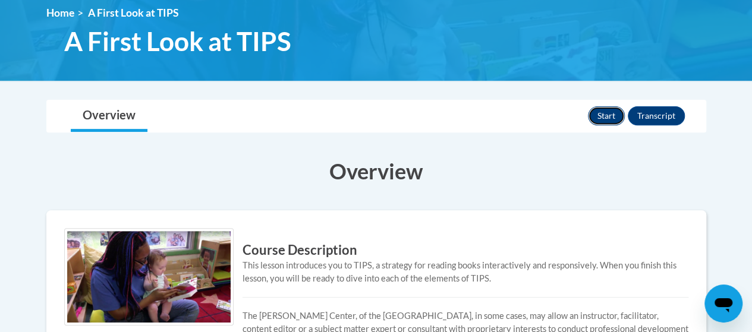
click at [606, 115] on button "Start" at bounding box center [606, 115] width 37 height 19
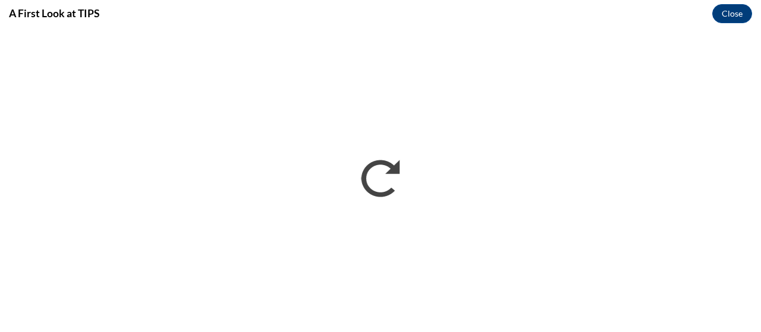
scroll to position [0, 0]
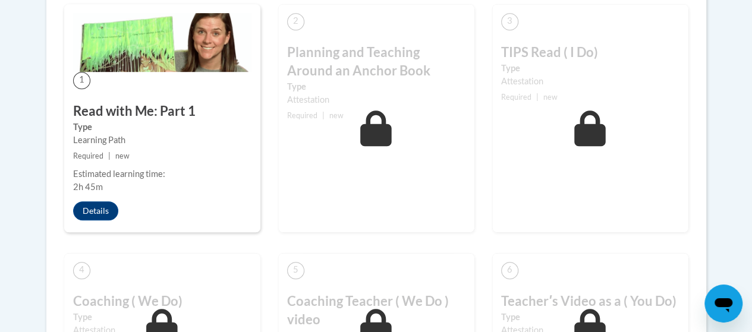
scroll to position [413, 0]
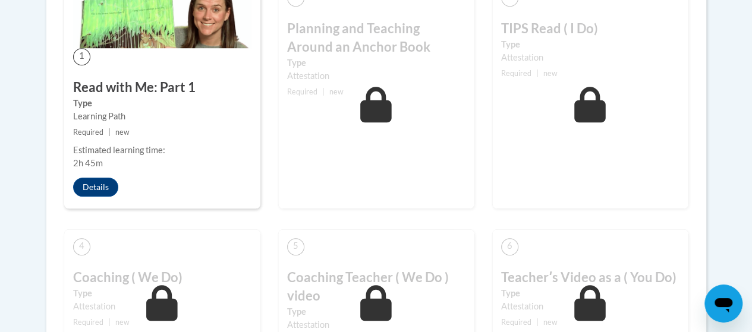
click at [751, 322] on body "This site uses cookies to help improve your learning experience. By continuing …" at bounding box center [376, 135] width 752 height 1096
click at [43, 240] on div "Toggle navigation Overview Lessons Integrated Teaching and Planning Around An A…" at bounding box center [376, 143] width 678 height 517
